Goal: Find specific page/section: Find specific page/section

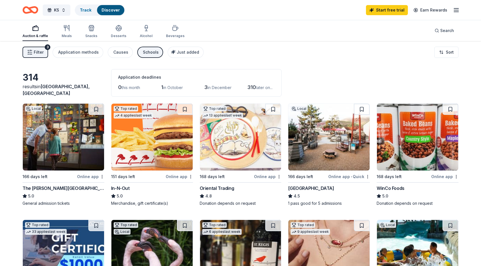
click at [454, 12] on icon "button" at bounding box center [456, 10] width 7 height 7
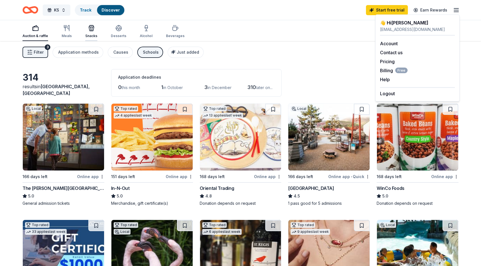
click at [92, 32] on div "Snacks" at bounding box center [91, 31] width 12 height 13
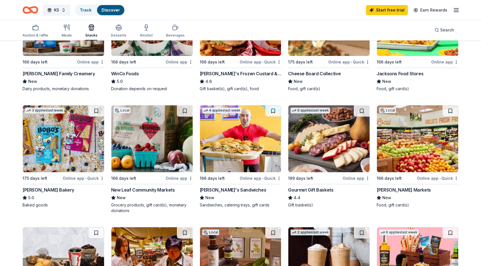
scroll to position [116, 0]
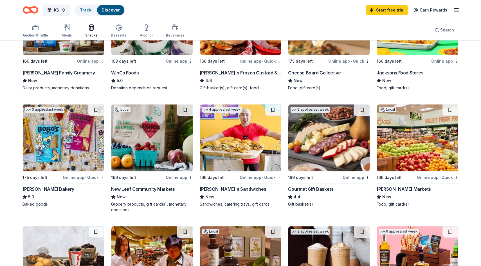
click at [8, 29] on div "Auction & raffle Meals Snacks Desserts Alcohol Beverages Search" at bounding box center [240, 30] width 481 height 21
click at [39, 32] on div "Auction & raffle" at bounding box center [35, 30] width 26 height 13
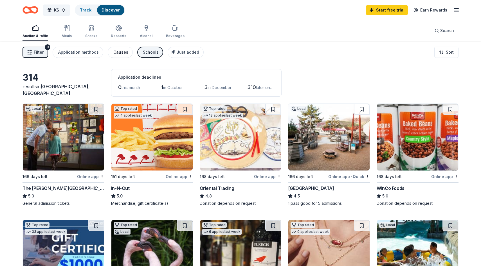
click at [120, 50] on div "Causes" at bounding box center [120, 52] width 15 height 7
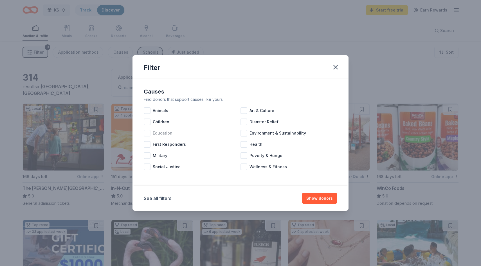
click at [149, 134] on div at bounding box center [147, 133] width 7 height 7
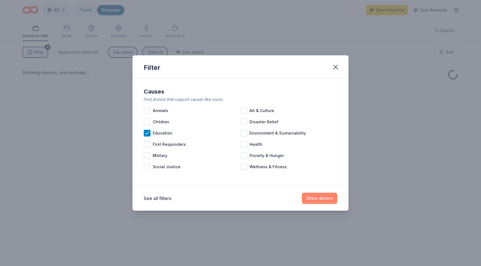
click at [326, 198] on button "Show donors" at bounding box center [319, 198] width 35 height 11
